Goal: Browse casually

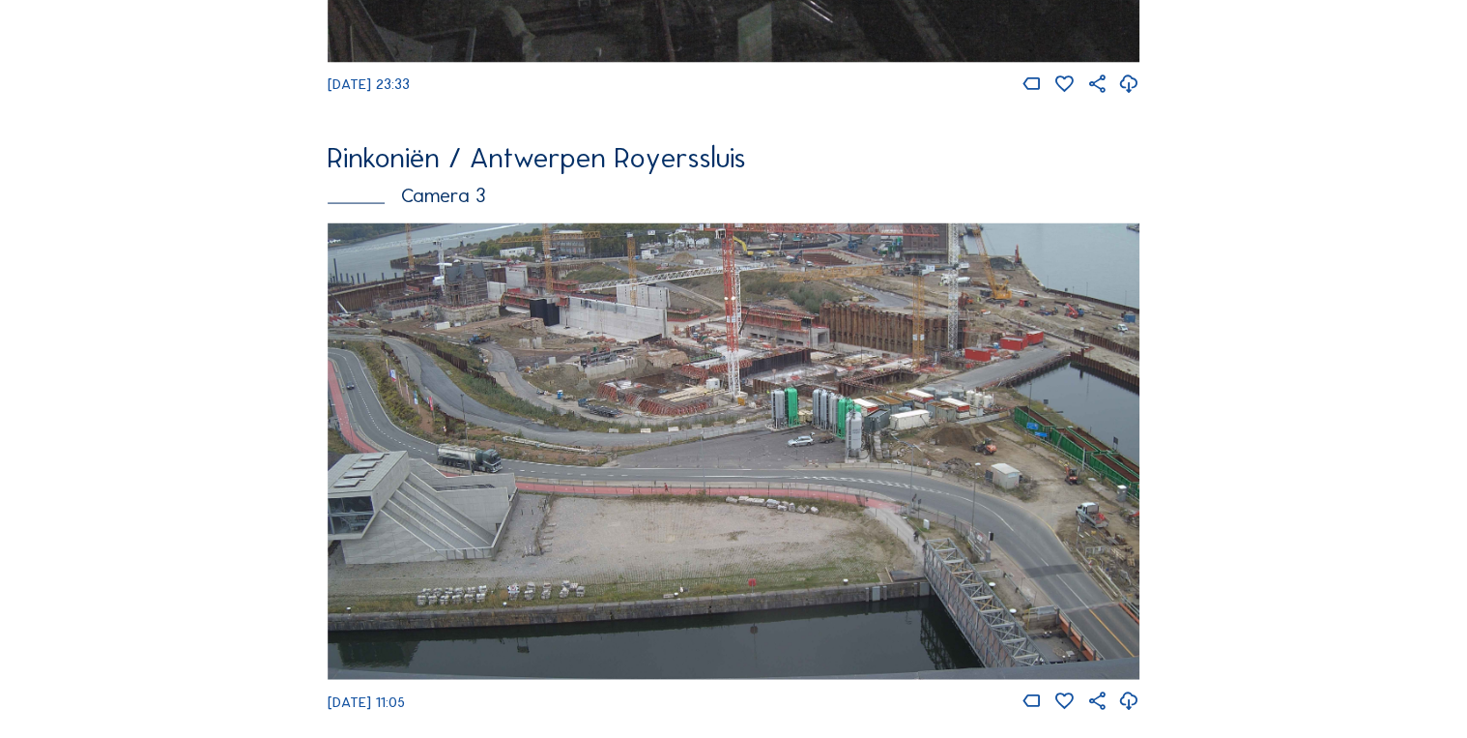
scroll to position [1898, 0]
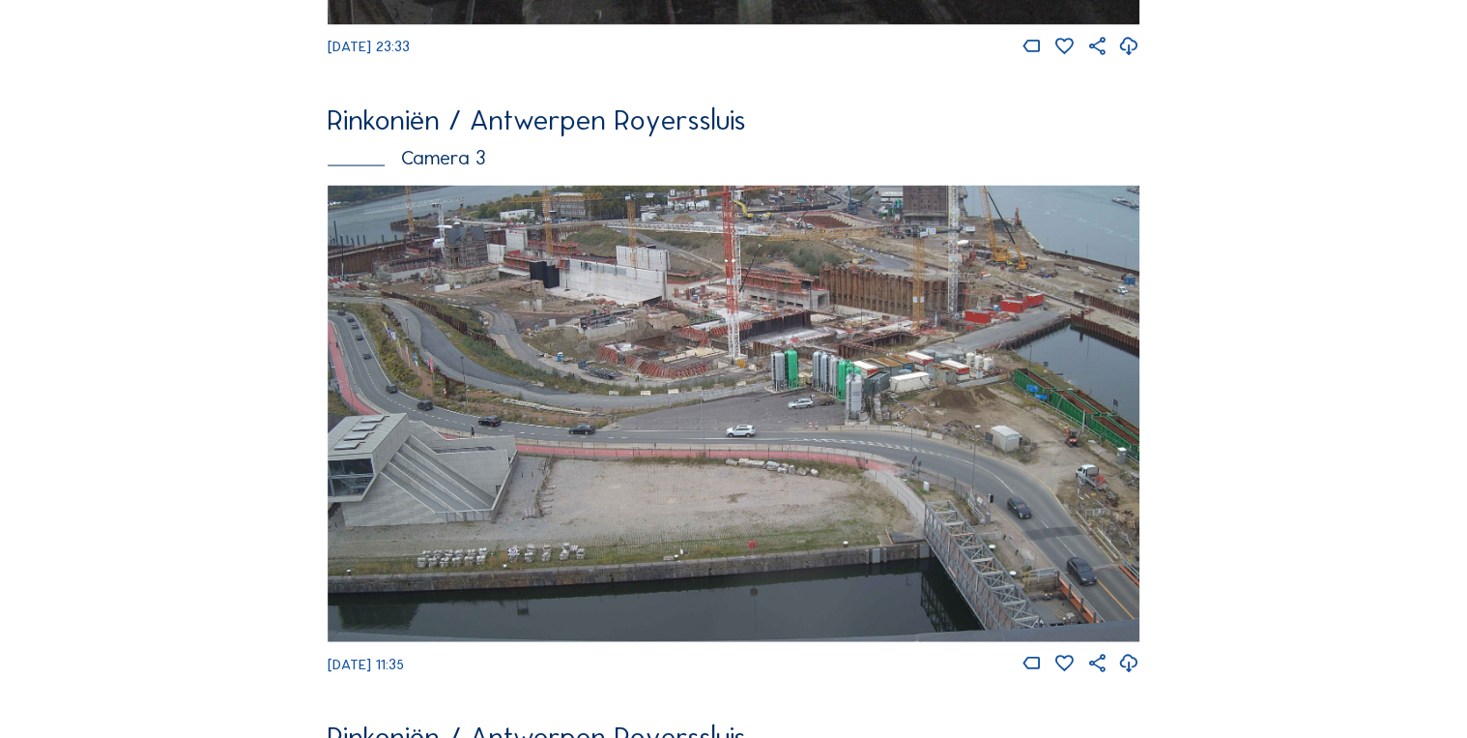
scroll to position [2403, 0]
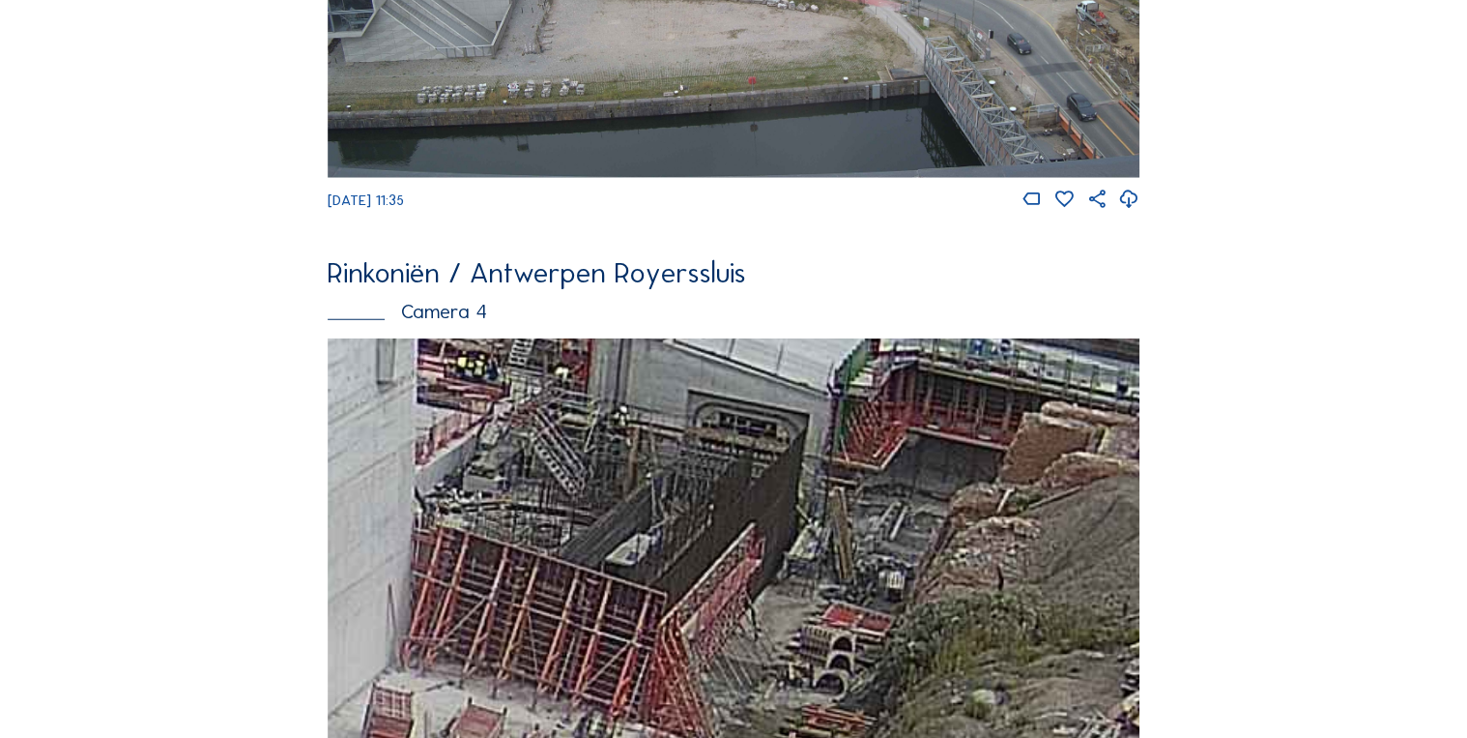
drag, startPoint x: 943, startPoint y: 545, endPoint x: 807, endPoint y: 449, distance: 166.5
click at [811, 452] on img at bounding box center [733, 566] width 811 height 456
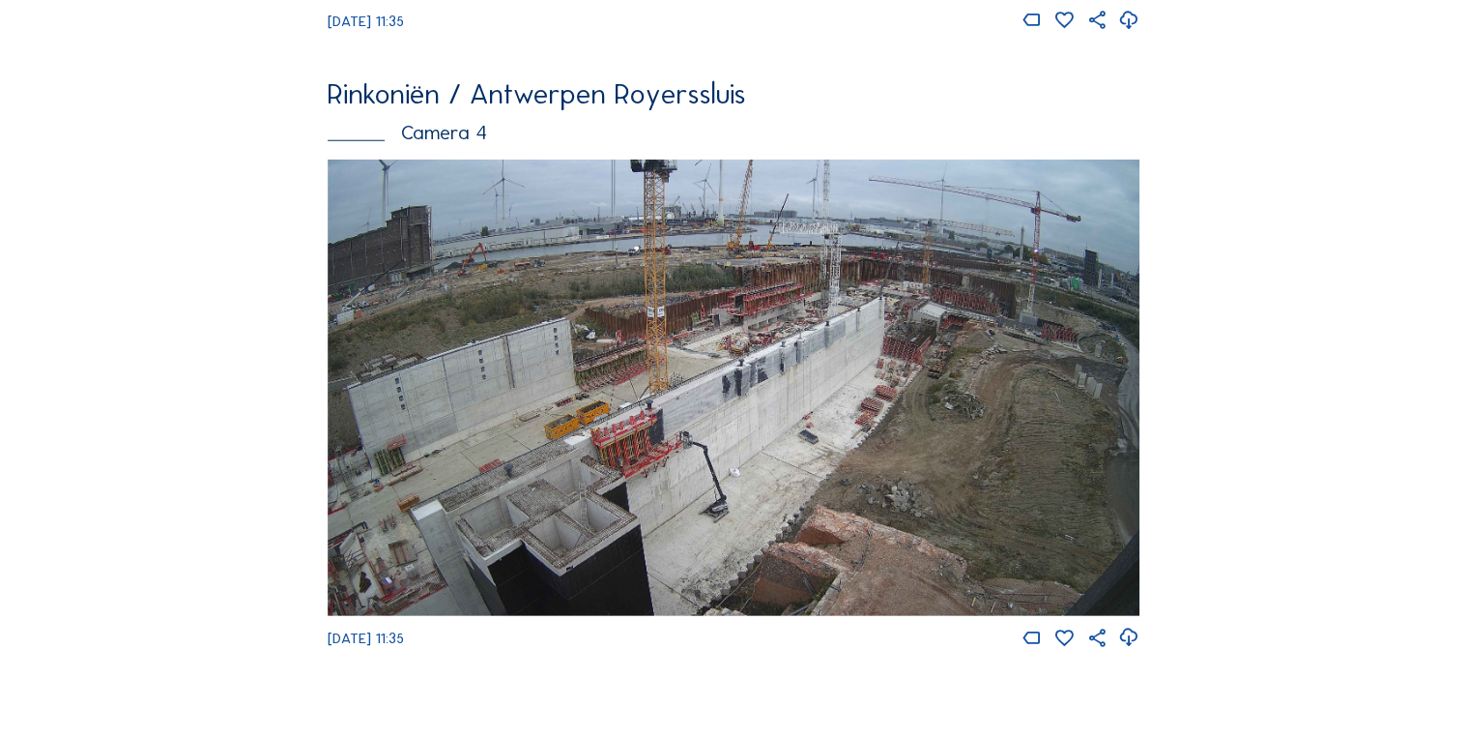
scroll to position [2712, 0]
